Goal: Share content: Share content

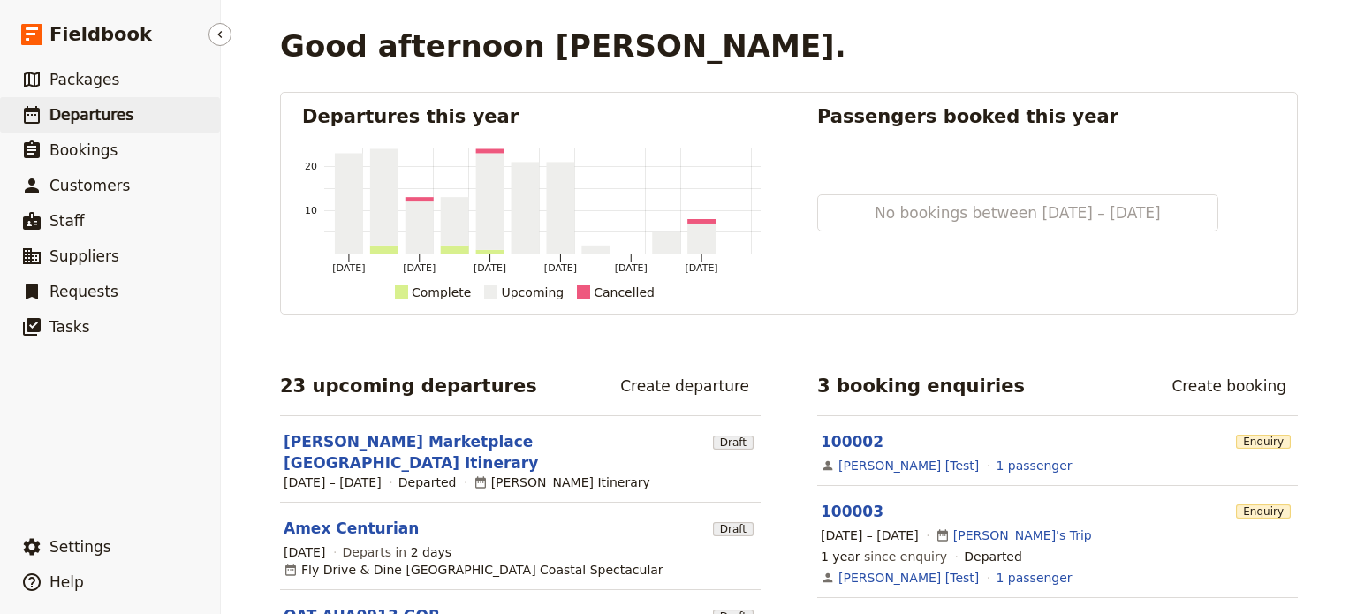
click at [45, 106] on link "​ Departures" at bounding box center [110, 114] width 220 height 35
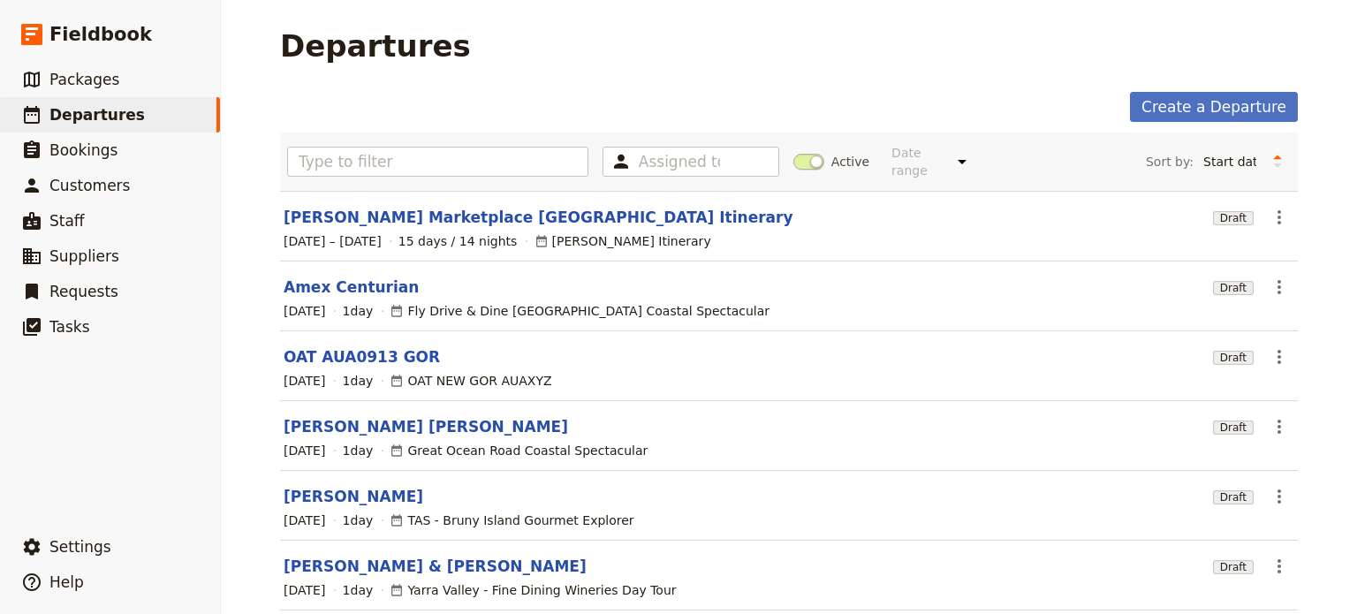
click at [313, 486] on link "[PERSON_NAME]" at bounding box center [354, 496] width 140 height 21
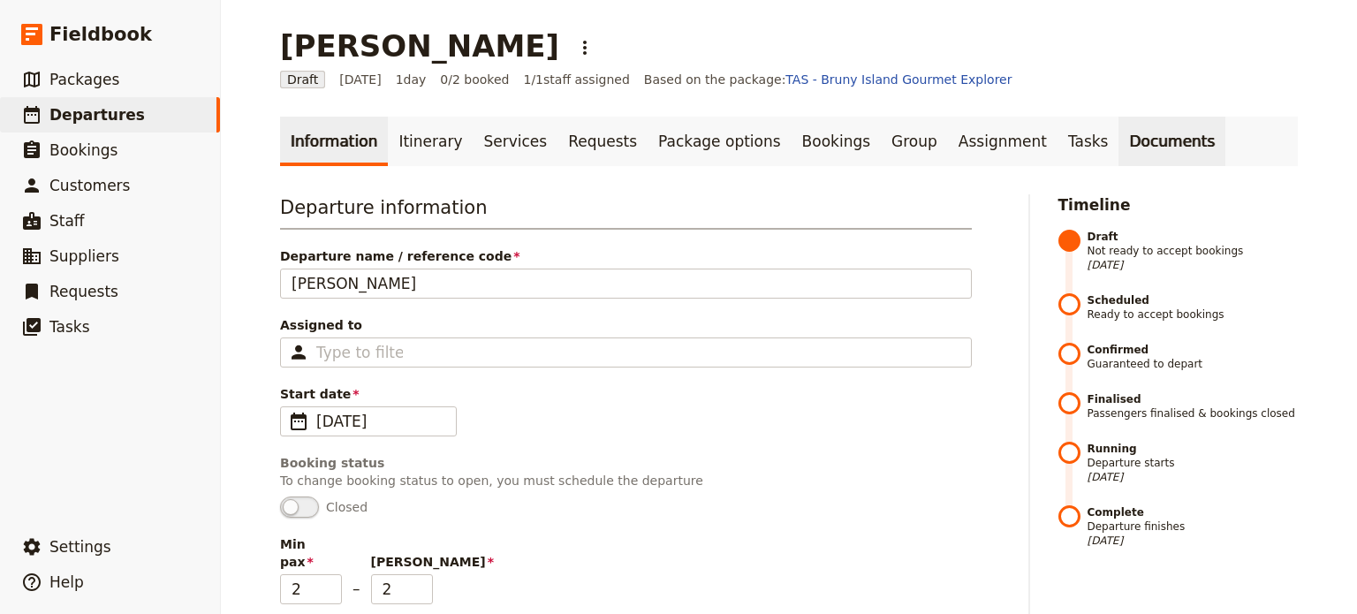
click at [1118, 145] on link "Documents" at bounding box center [1171, 141] width 107 height 49
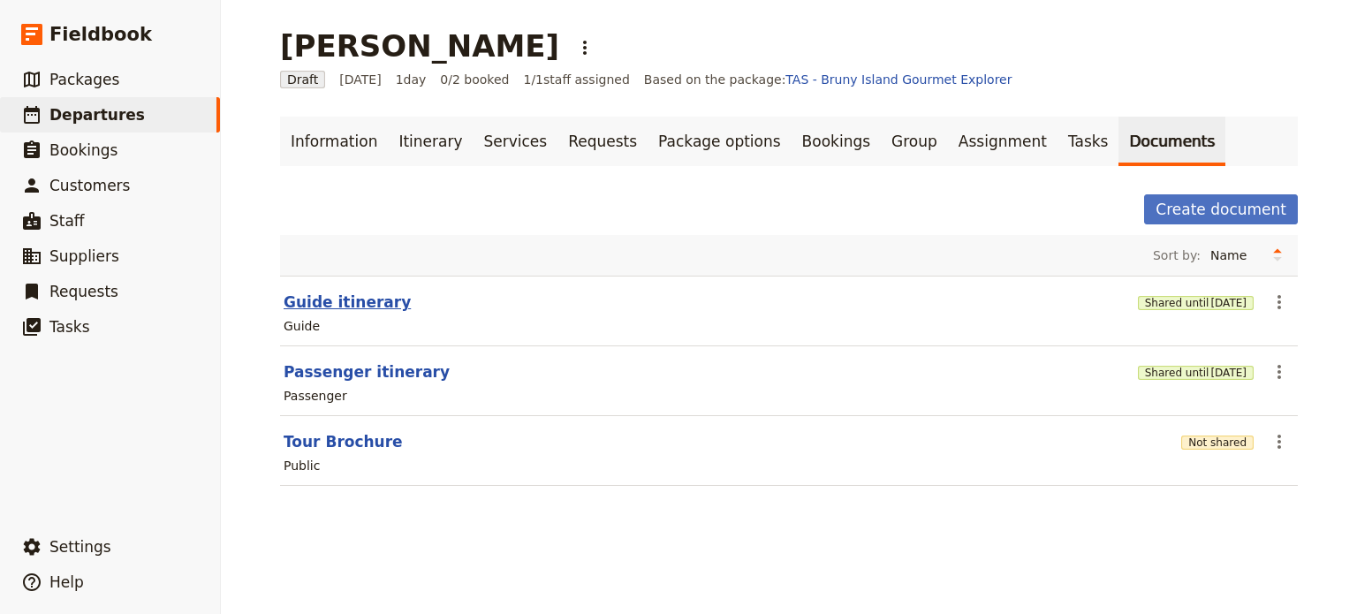
click at [335, 299] on button "Guide itinerary" at bounding box center [347, 301] width 127 height 21
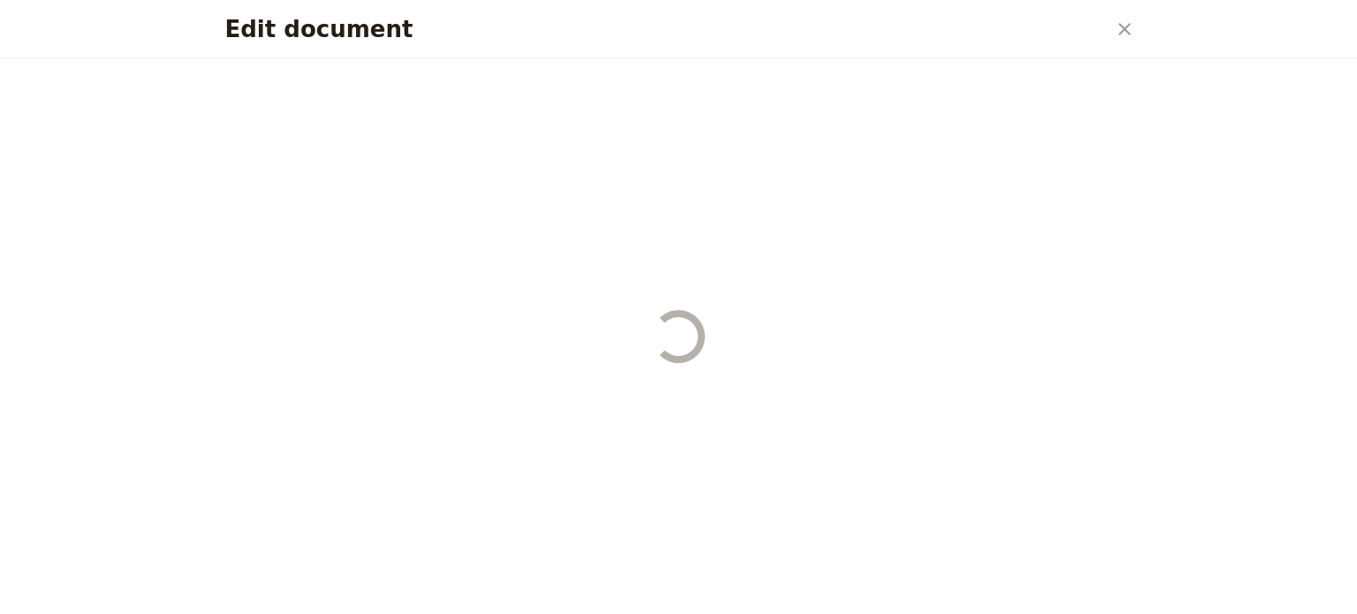
select select "STAFF"
select select "RUN_SHEET"
select select "DEFAULT"
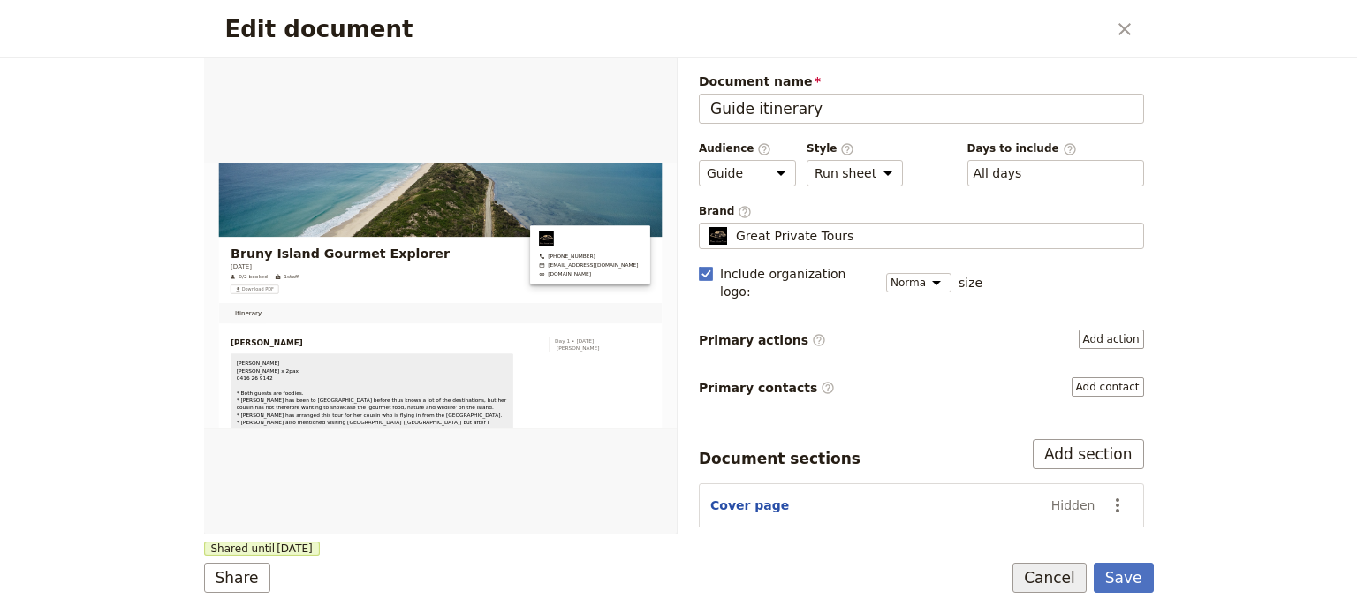
click at [1041, 579] on button "Cancel" at bounding box center [1049, 578] width 74 height 30
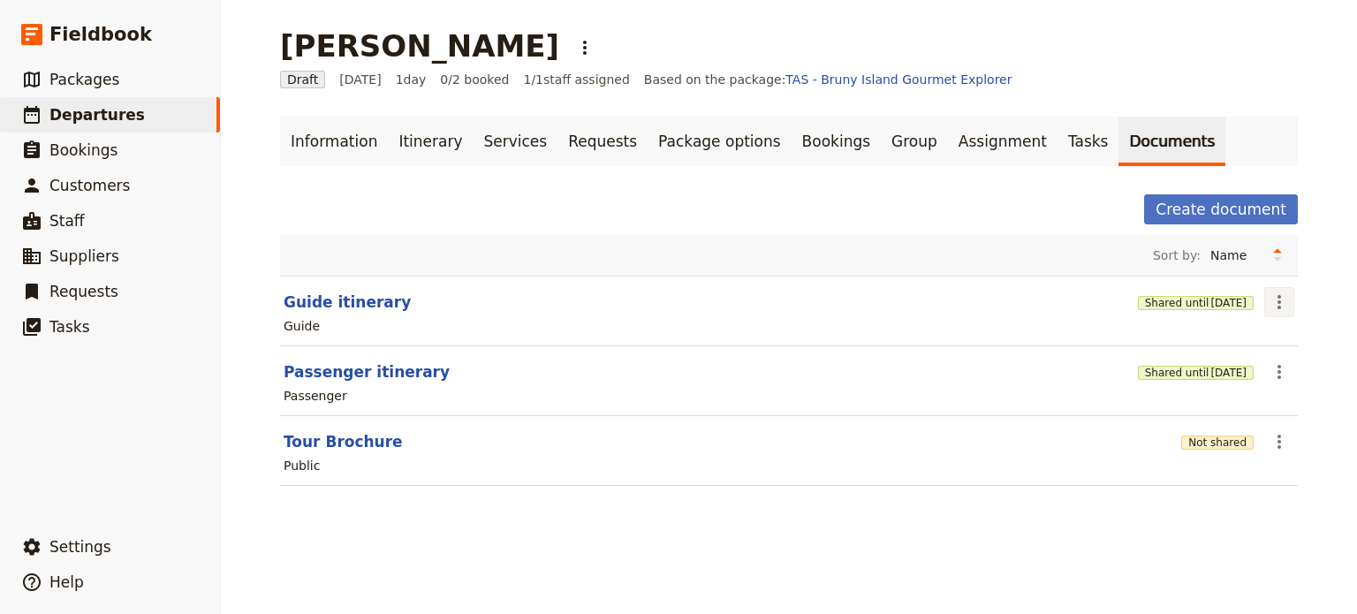
click at [1268, 299] on icon "Actions" at bounding box center [1278, 301] width 21 height 21
click at [1218, 343] on span "Share" at bounding box center [1222, 340] width 107 height 18
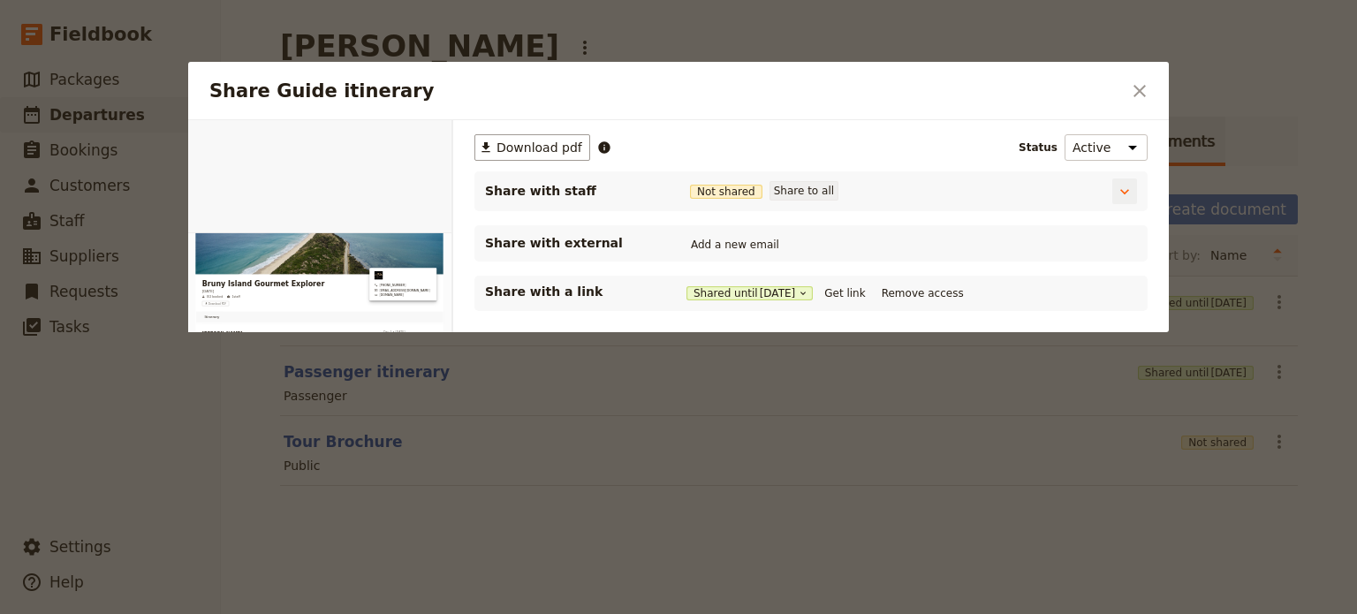
click at [824, 186] on button "Share to all" at bounding box center [803, 190] width 69 height 19
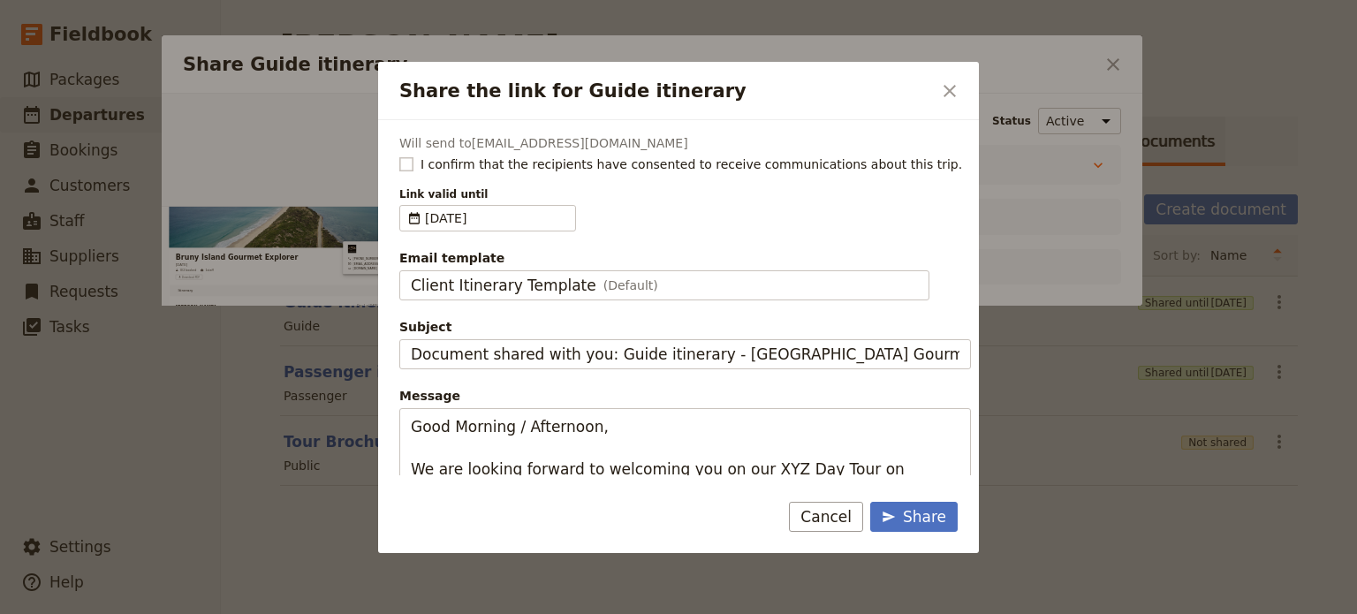
click at [405, 164] on rect "Share the link for Guide itinerary" at bounding box center [405, 163] width 13 height 13
click at [399, 155] on input "I confirm that the recipients have consented to receive communications about th…" at bounding box center [398, 155] width 1 height 1
checkbox input "true"
click at [636, 284] on div "Client Itinerary Template (Default)" at bounding box center [664, 285] width 507 height 21
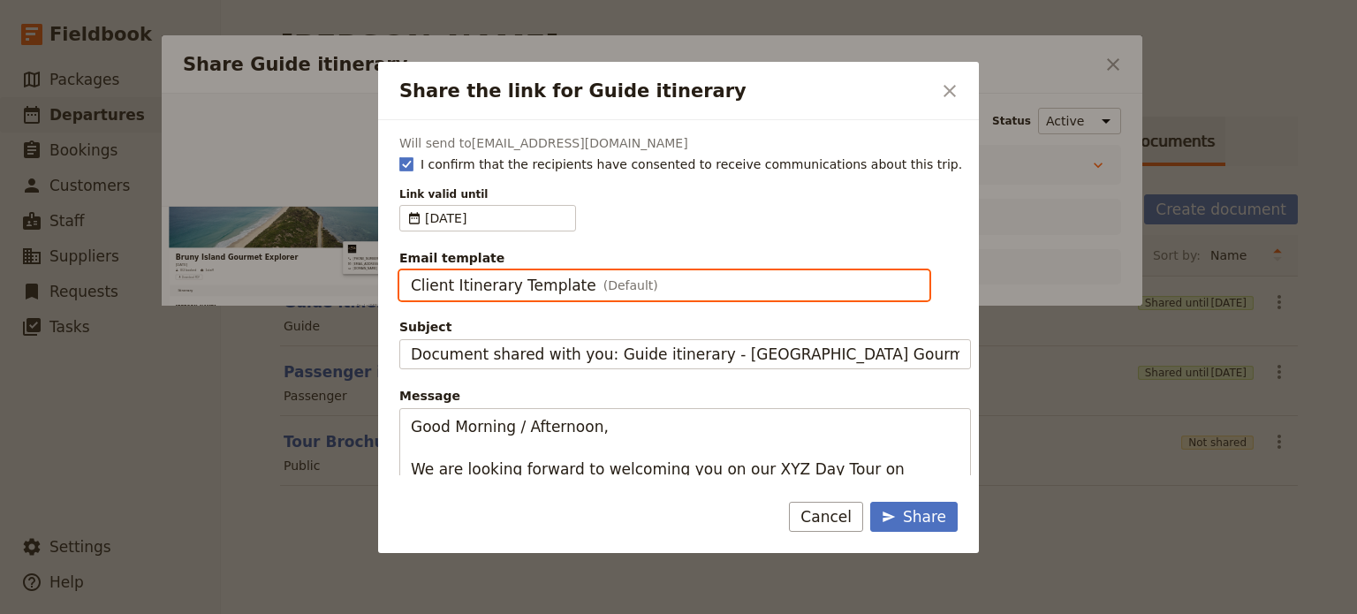
click at [411, 271] on input "Client Itinerary Template" at bounding box center [410, 270] width 1 height 1
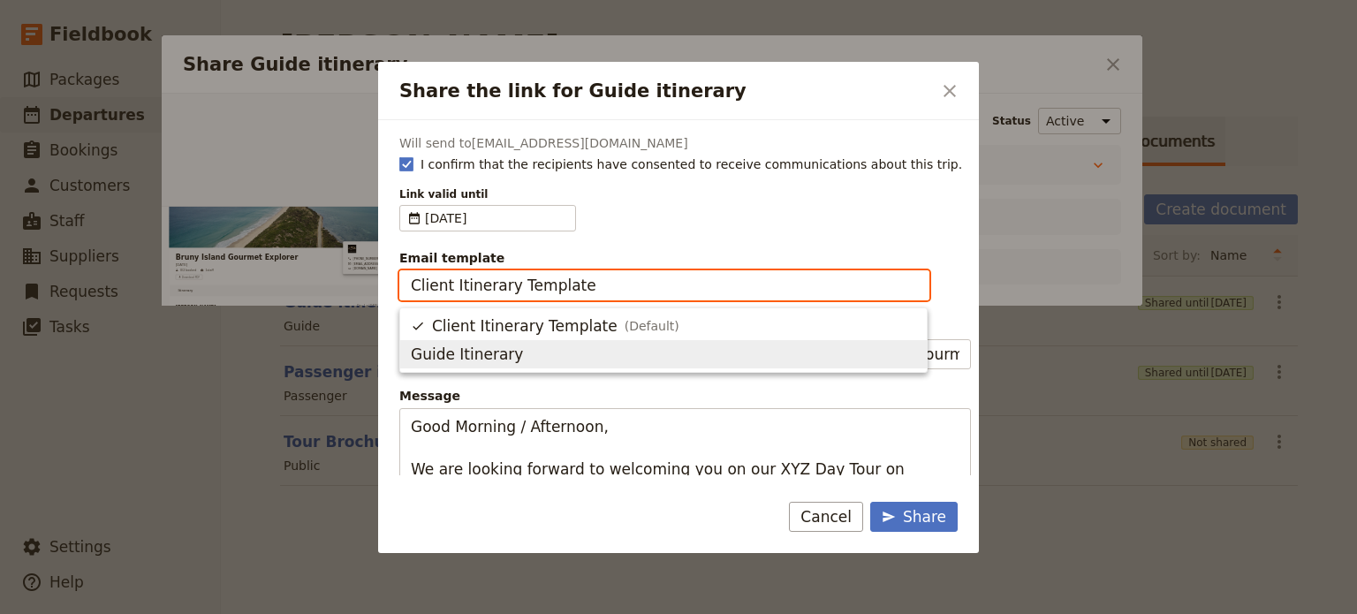
click at [586, 356] on span "Guide Itinerary" at bounding box center [663, 354] width 505 height 21
type input "Guide Itinerary"
type input "TOUR NAME & Date"
type textarea "Hi {{ contact_name }} Please find a link to your upcoming tour of [GEOGRAPHIC_D…"
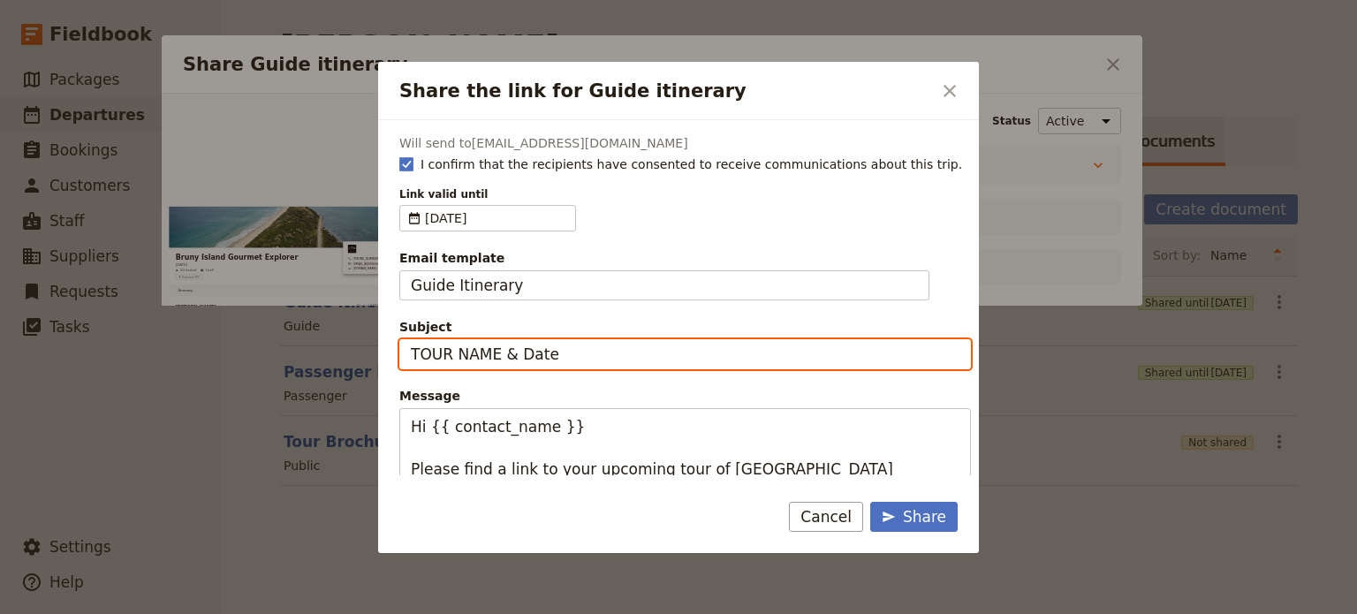
drag, startPoint x: 585, startPoint y: 356, endPoint x: 346, endPoint y: 363, distance: 238.6
click at [348, 613] on div "Share the link for Guide itinerary ​ Will send to [EMAIL_ADDRESS][DOMAIN_NAME] …" at bounding box center [678, 614] width 1357 height 0
type input "[GEOGRAPHIC_DATA] - [DATE]"
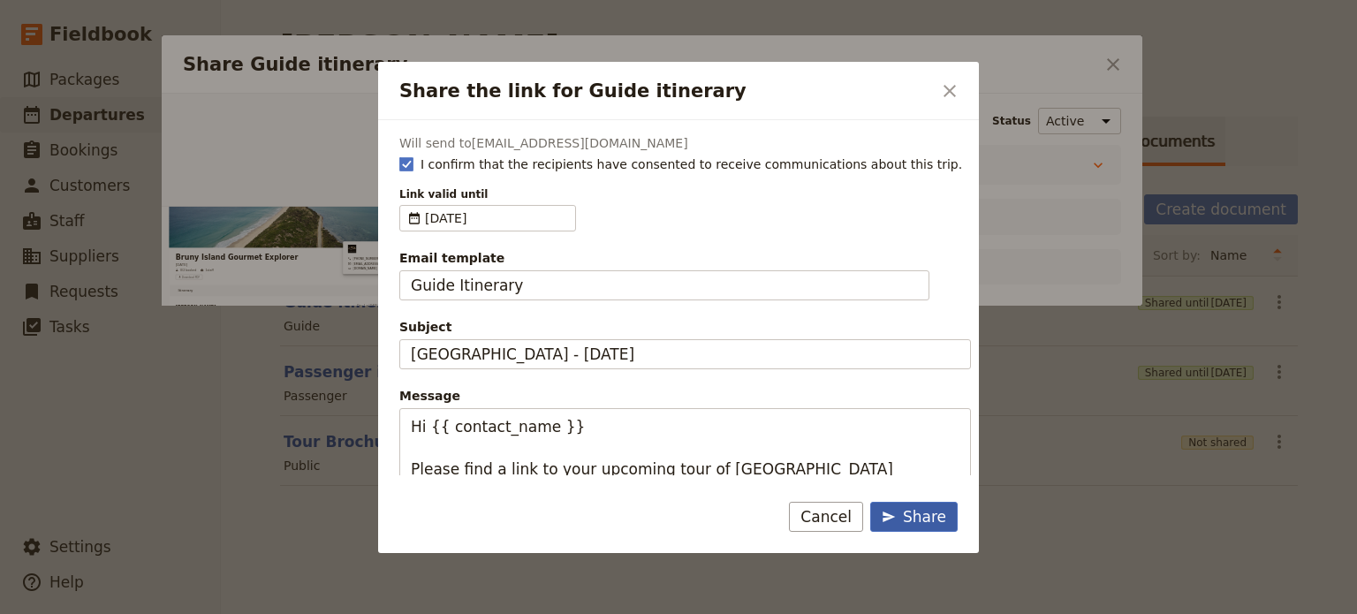
click at [922, 509] on div "Share" at bounding box center [913, 516] width 64 height 21
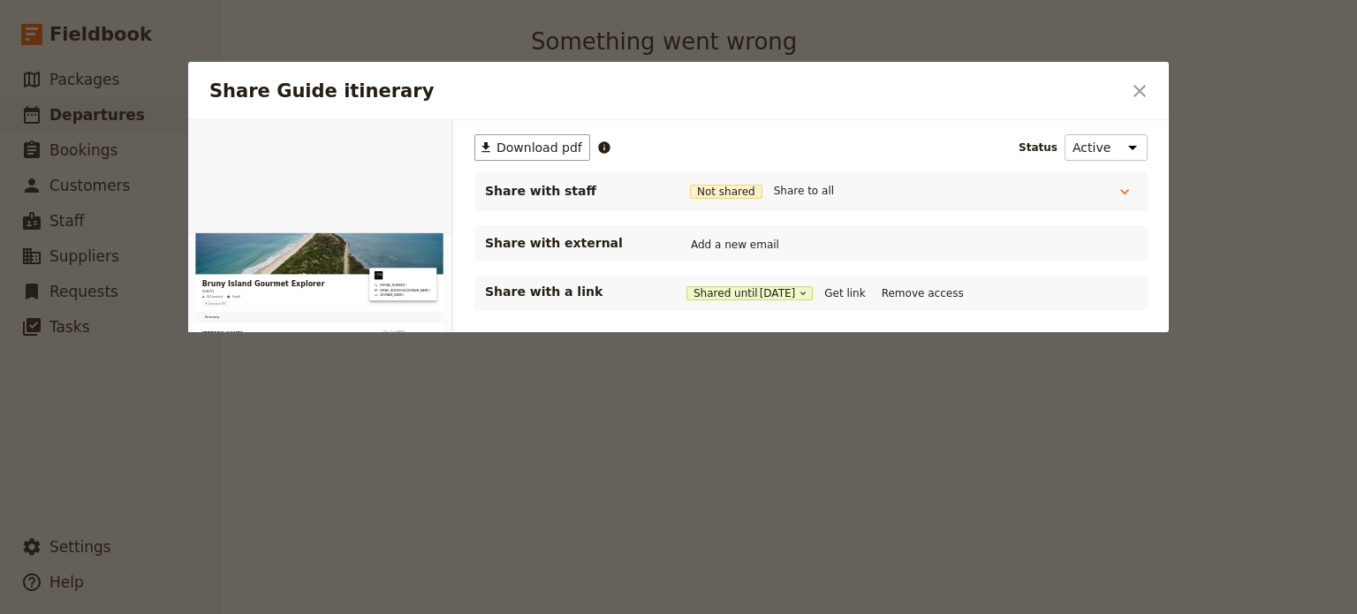
click at [1120, 84] on h2 "Share Guide itinerary" at bounding box center [664, 91] width 911 height 26
click at [1133, 85] on icon "Close dialog" at bounding box center [1139, 90] width 21 height 21
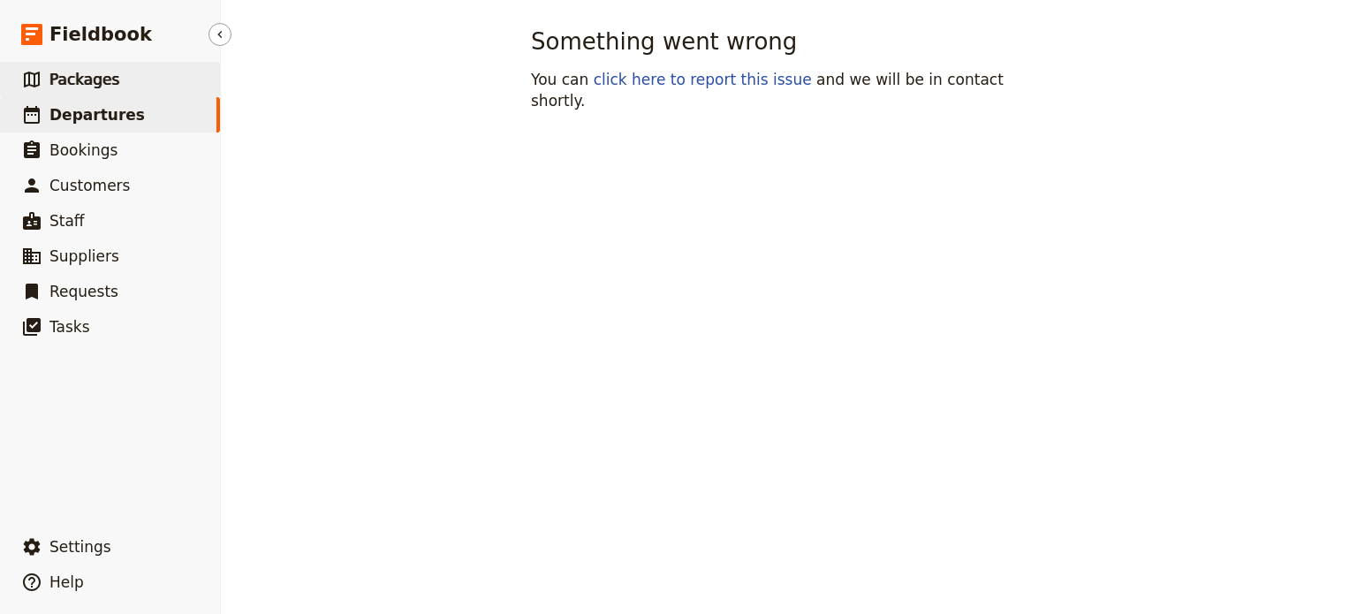
click at [60, 87] on span "Packages" at bounding box center [84, 80] width 70 height 18
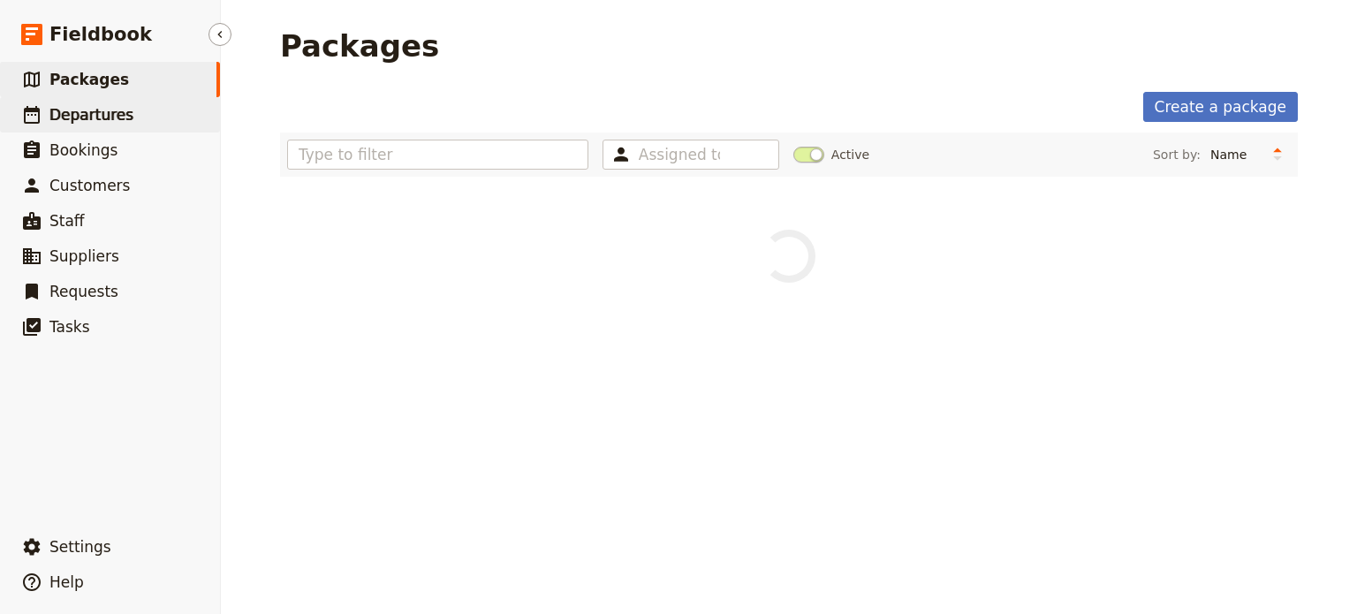
click at [77, 101] on link "​ Departures" at bounding box center [110, 114] width 220 height 35
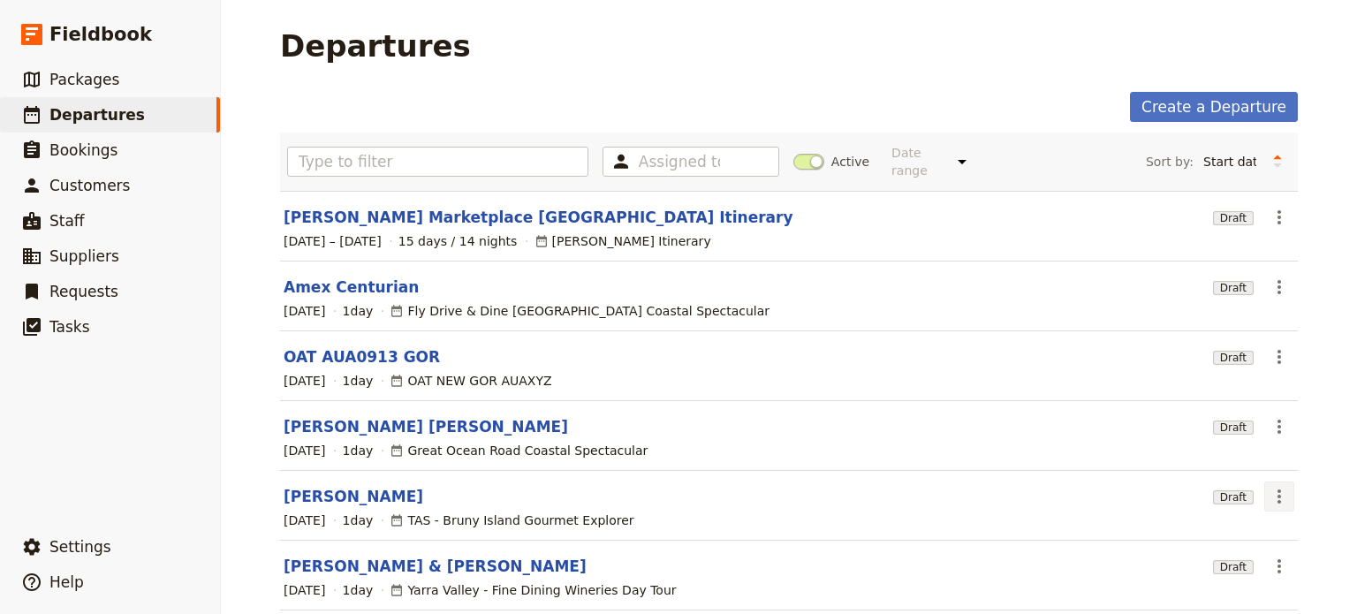
click at [1274, 486] on icon "Actions" at bounding box center [1278, 496] width 21 height 21
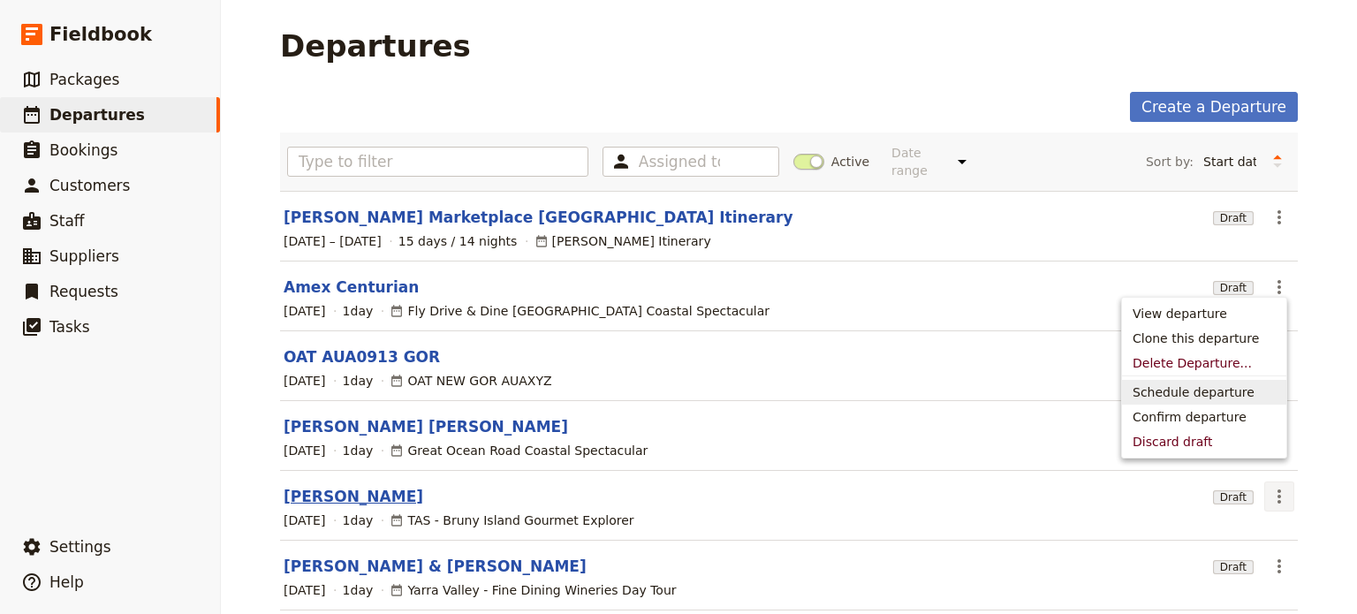
click at [304, 486] on link "[PERSON_NAME]" at bounding box center [354, 496] width 140 height 21
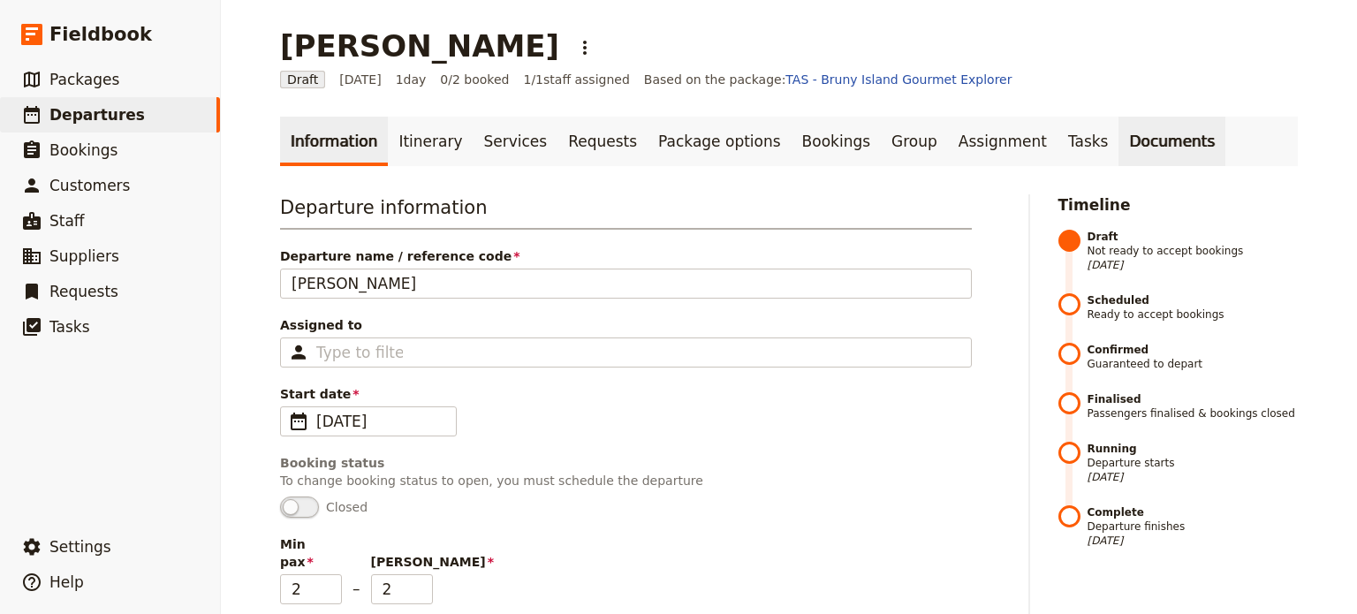
click at [1118, 144] on link "Documents" at bounding box center [1171, 141] width 107 height 49
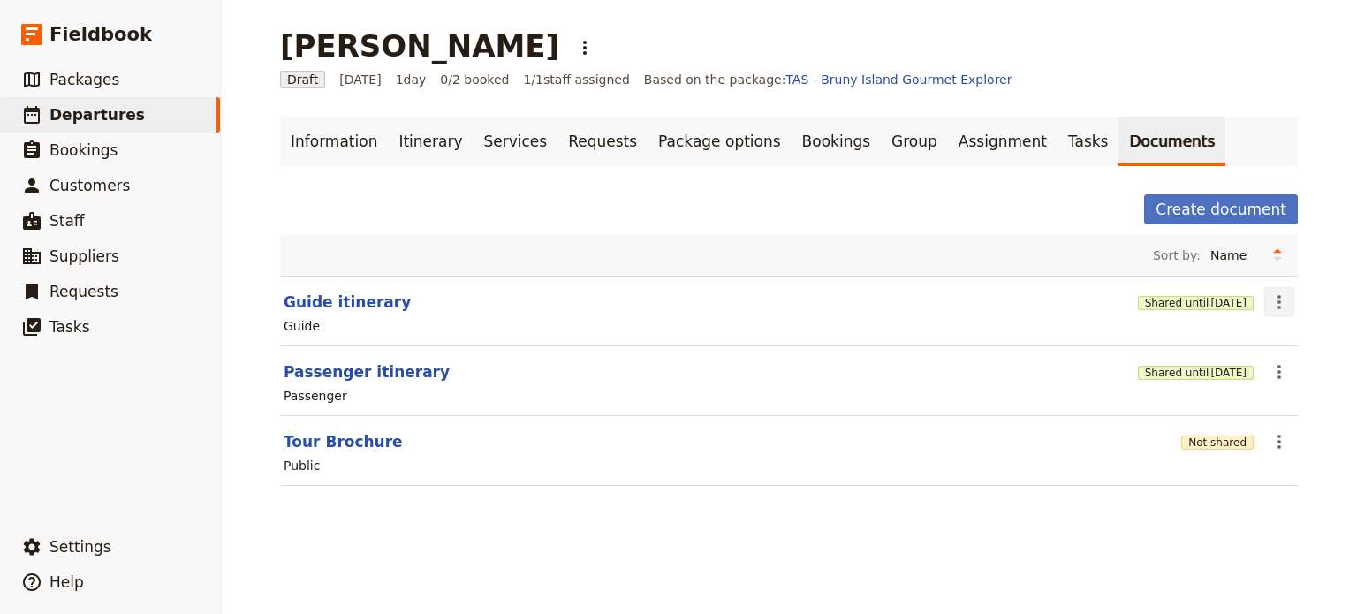
click at [1268, 307] on icon "Actions" at bounding box center [1278, 301] width 21 height 21
click at [1231, 344] on span "Share" at bounding box center [1222, 340] width 107 height 18
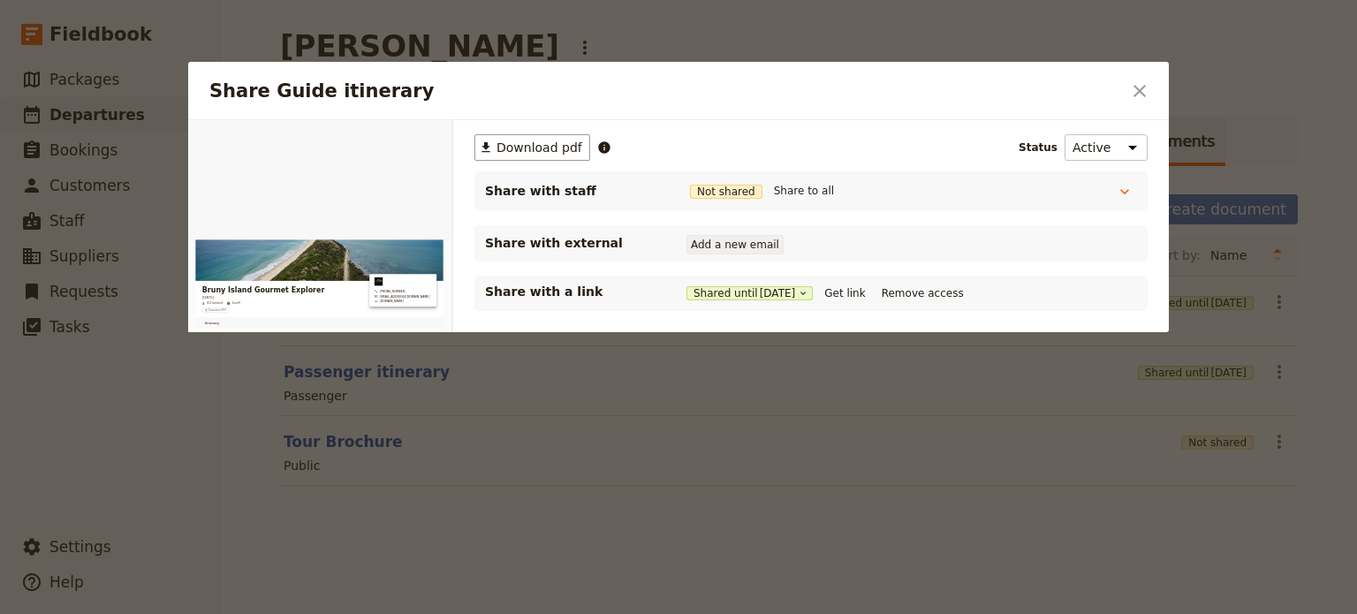
click at [737, 246] on button "Add a new email" at bounding box center [734, 244] width 97 height 19
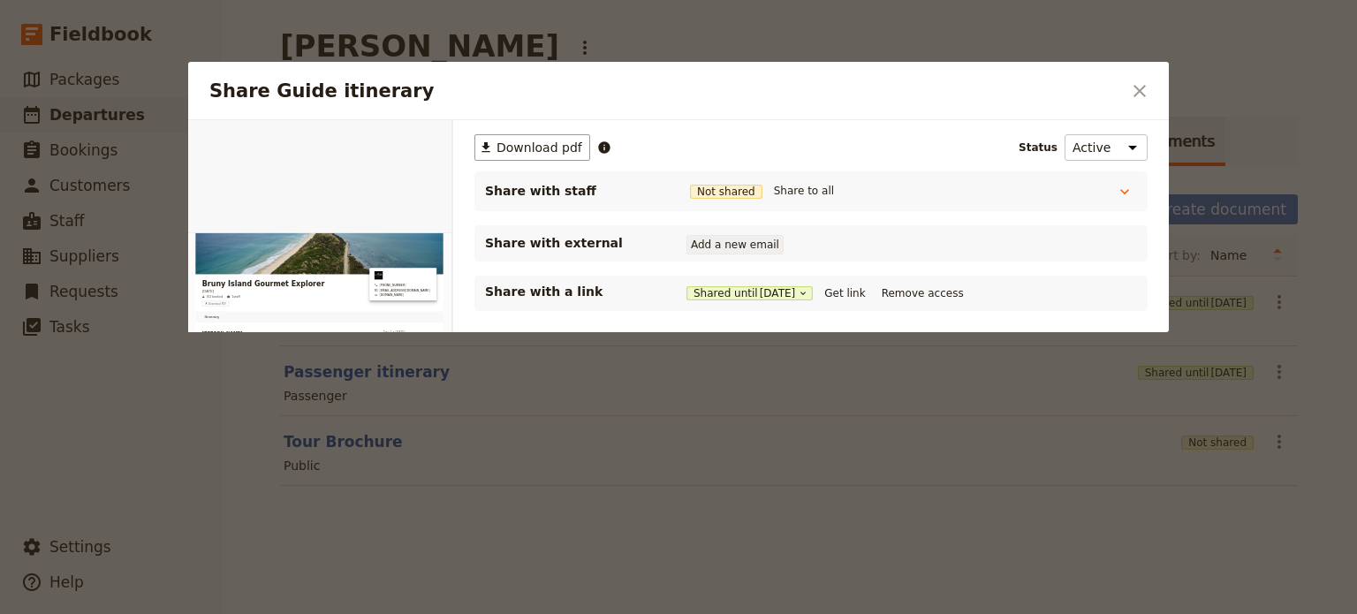
click at [738, 246] on button "Add a new email" at bounding box center [734, 244] width 97 height 19
type input "[EMAIL_ADDRESS][DOMAIN_NAME]"
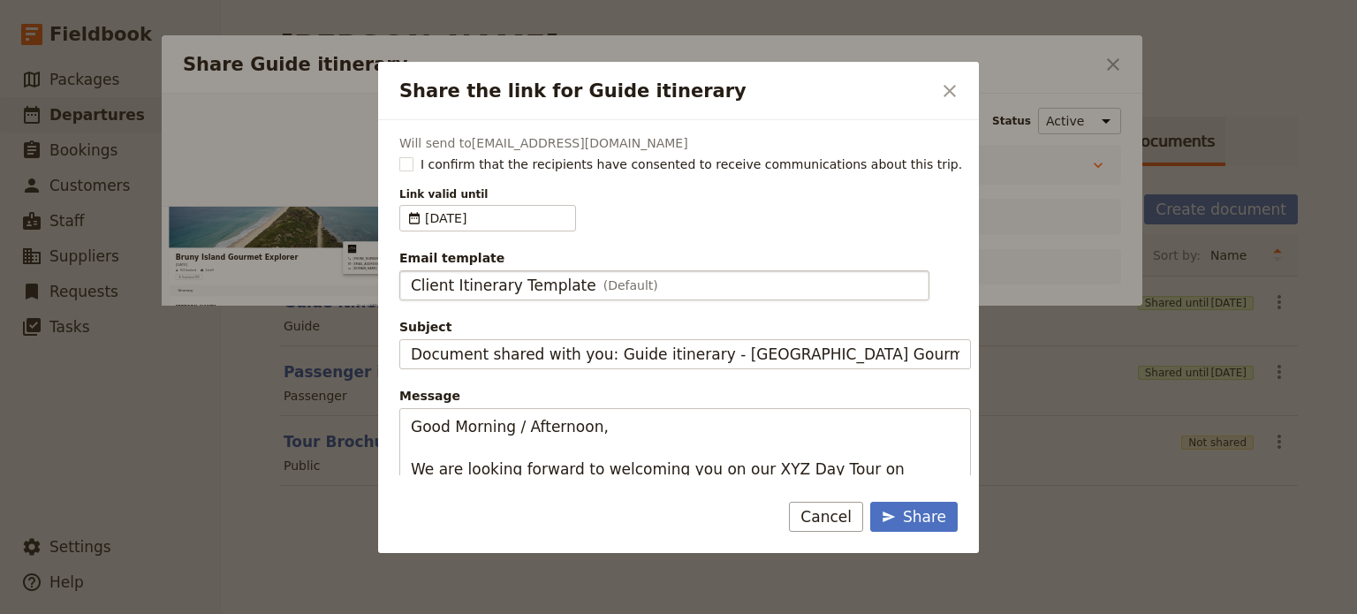
click at [553, 271] on fieldset "Client Itinerary Template (Default) Client Itinerary Template" at bounding box center [664, 285] width 530 height 30
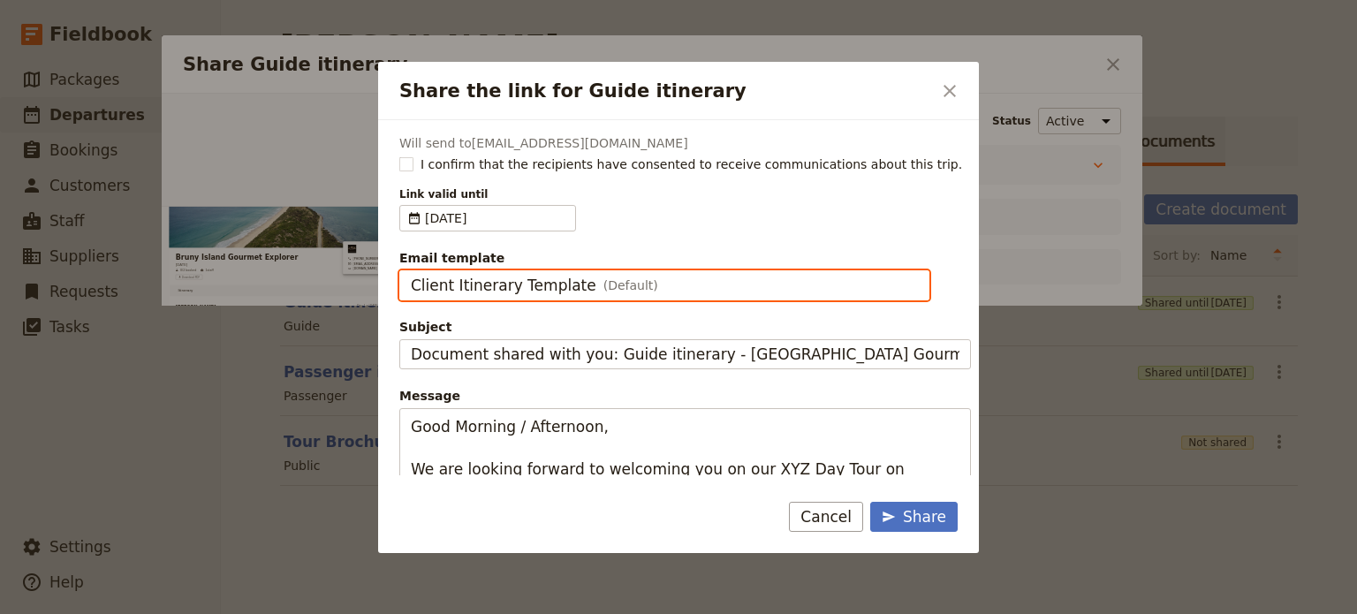
click at [411, 271] on input "Client Itinerary Template" at bounding box center [410, 270] width 1 height 1
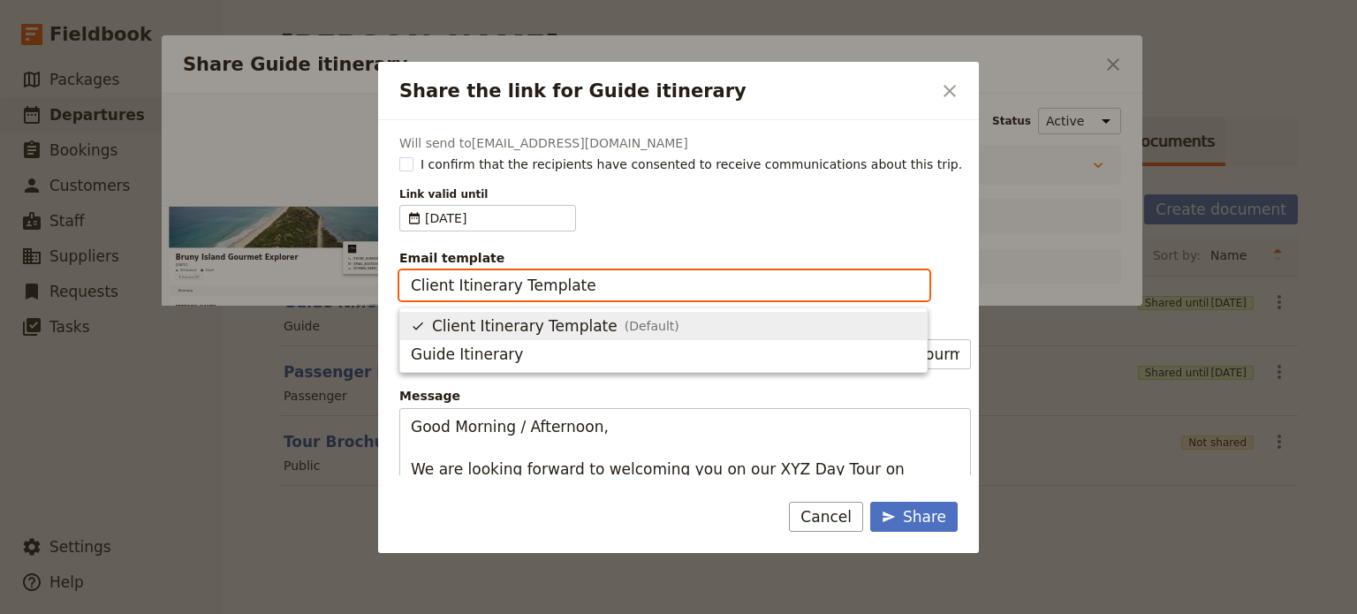
scroll to position [0, 0]
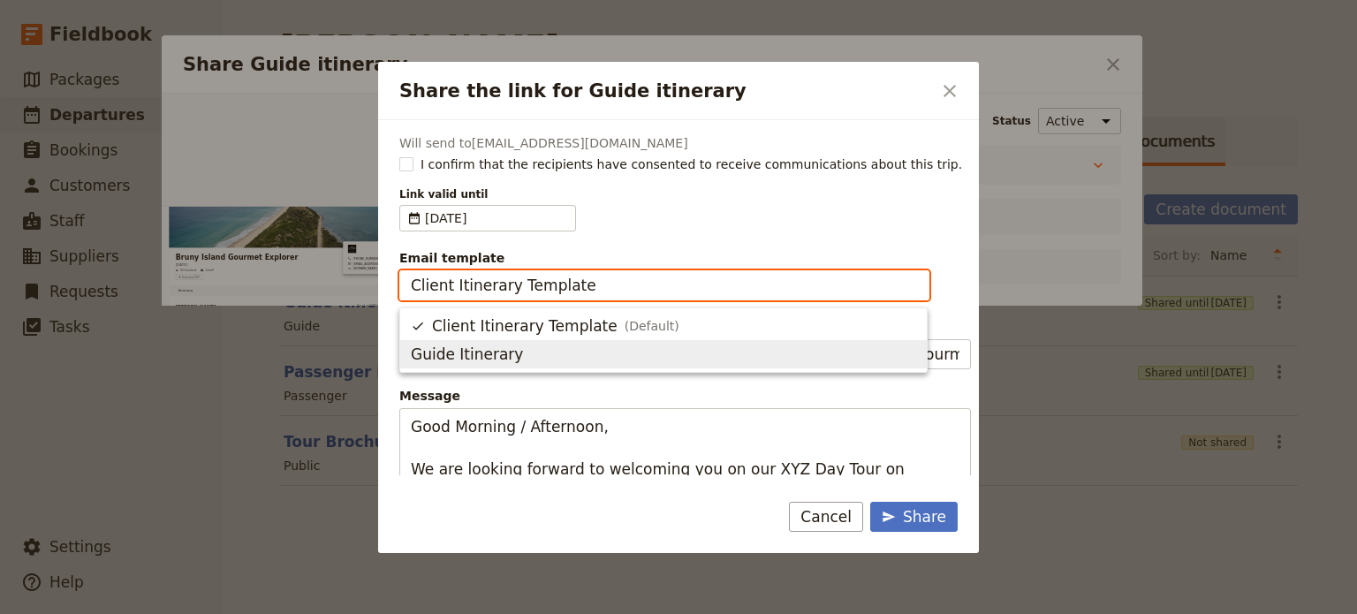
drag, startPoint x: 505, startPoint y: 352, endPoint x: 492, endPoint y: 311, distance: 42.7
click at [505, 352] on span "Guide Itinerary" at bounding box center [467, 354] width 112 height 21
type input "Guide Itinerary"
type input "TOUR NAME & Date"
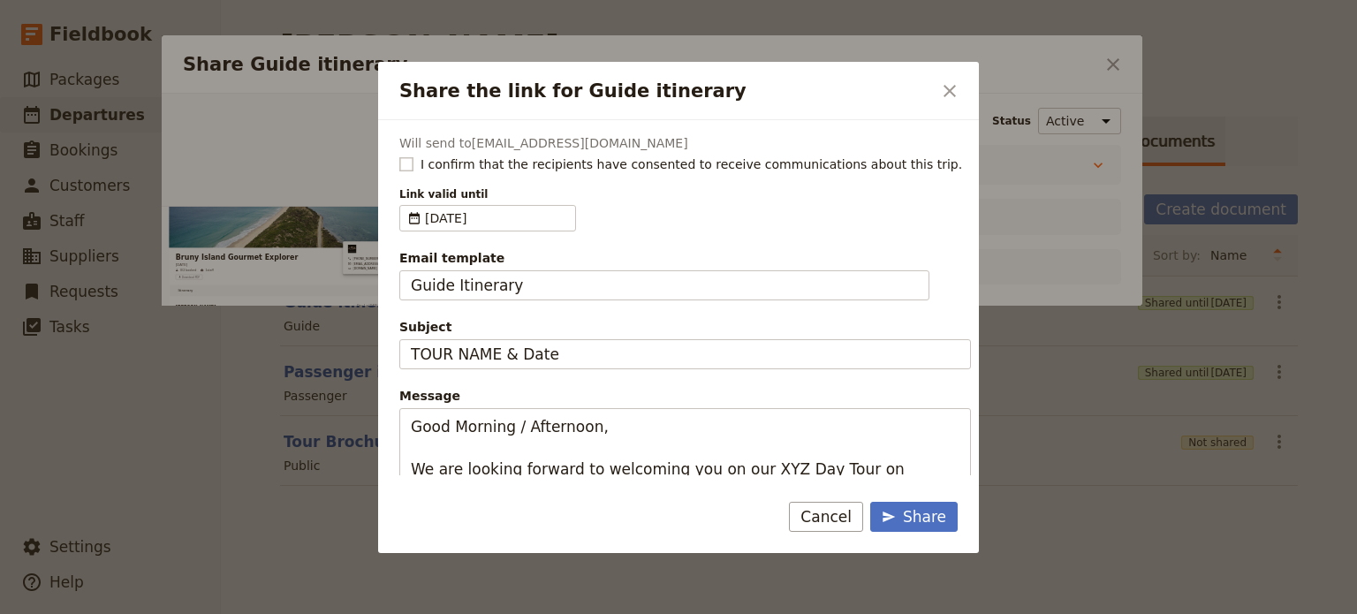
click at [405, 159] on rect "Share the link for Guide itinerary" at bounding box center [405, 163] width 13 height 13
click at [399, 155] on input "I confirm that the recipients have consented to receive communications about th…" at bounding box center [398, 155] width 1 height 1
checkbox input "true"
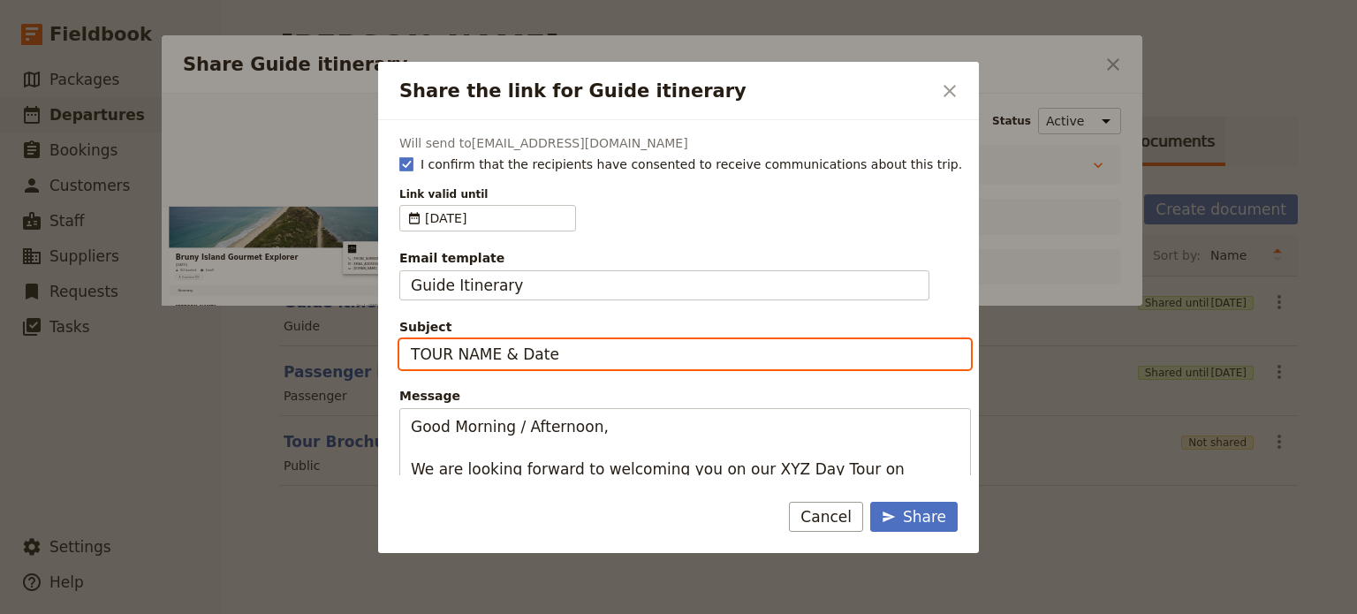
drag, startPoint x: 622, startPoint y: 357, endPoint x: 332, endPoint y: 358, distance: 289.7
click at [332, 613] on div "Share the link for Guide itinerary ​ Will send to [EMAIL_ADDRESS][DOMAIN_NAME] …" at bounding box center [678, 614] width 1357 height 0
type input "[GEOGRAPHIC_DATA] - [DATE]"
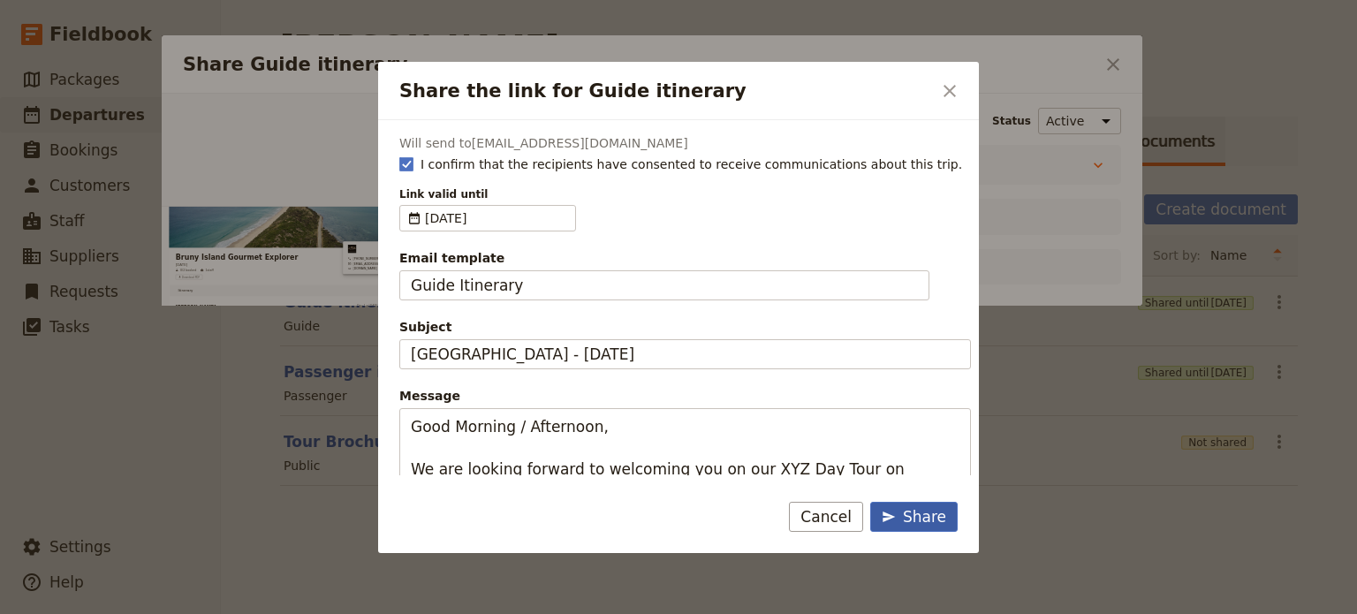
click at [896, 511] on icon "Share the link for Guide itinerary" at bounding box center [888, 517] width 14 height 14
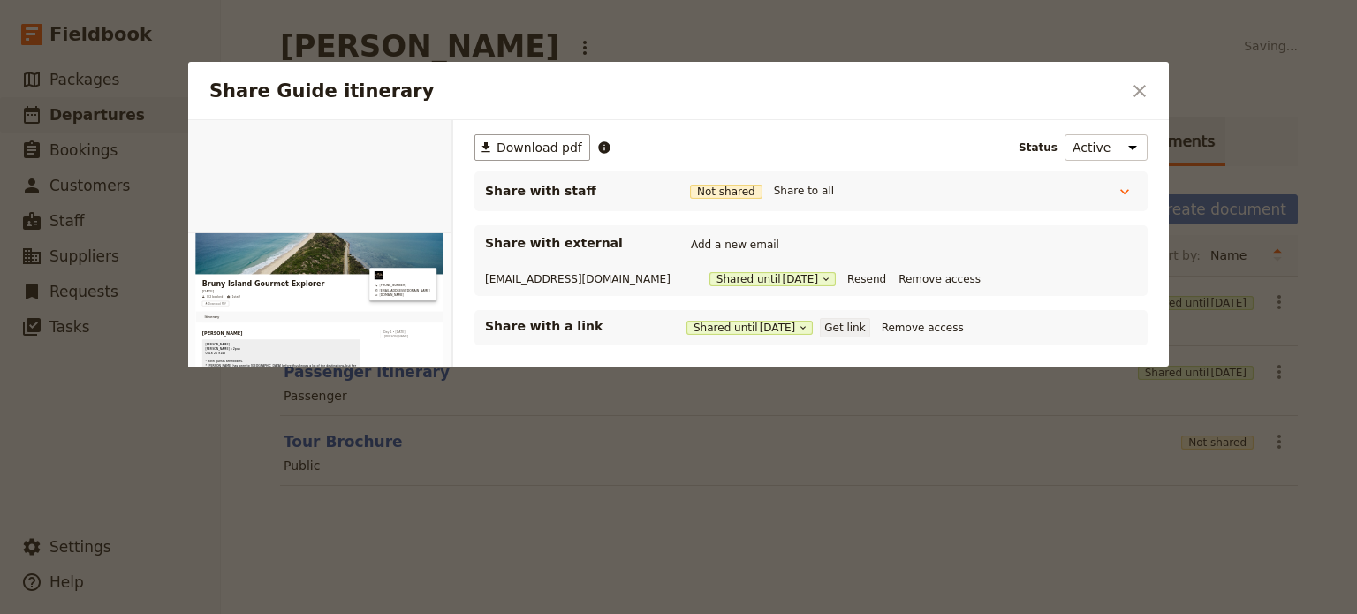
click at [851, 328] on button "Get link" at bounding box center [844, 327] width 49 height 19
click at [1138, 89] on icon "Close dialog" at bounding box center [1139, 91] width 12 height 12
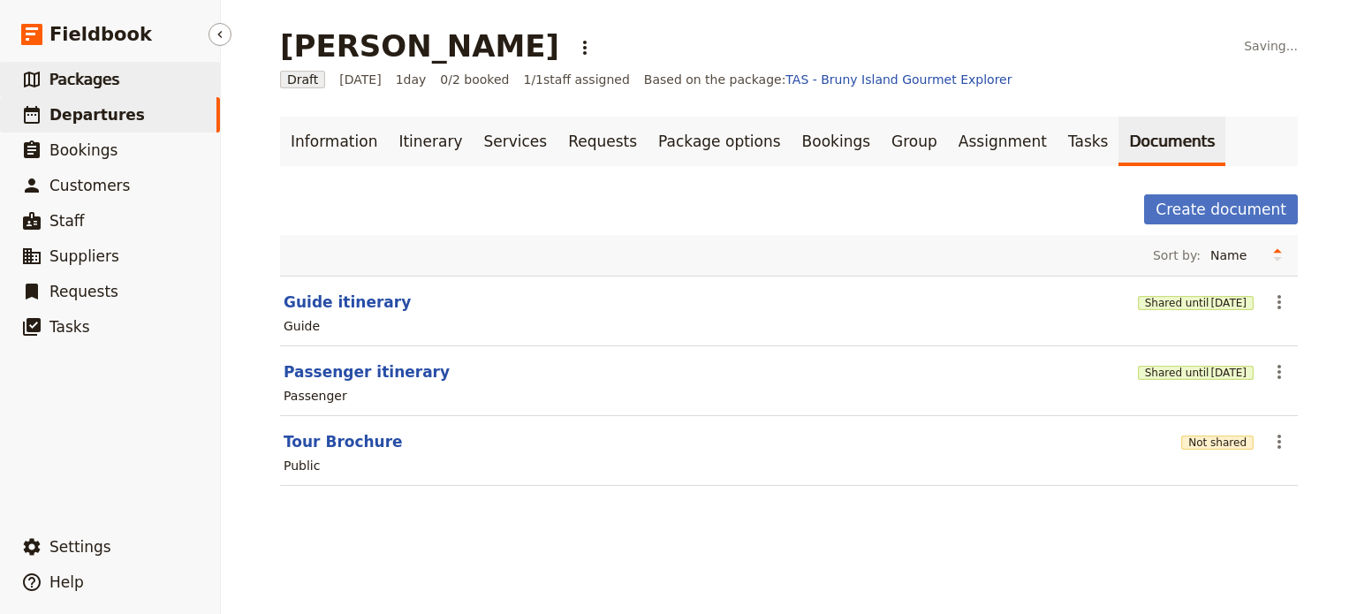
click at [78, 72] on span "Packages" at bounding box center [84, 80] width 70 height 18
